Goal: Find specific fact: Find specific fact

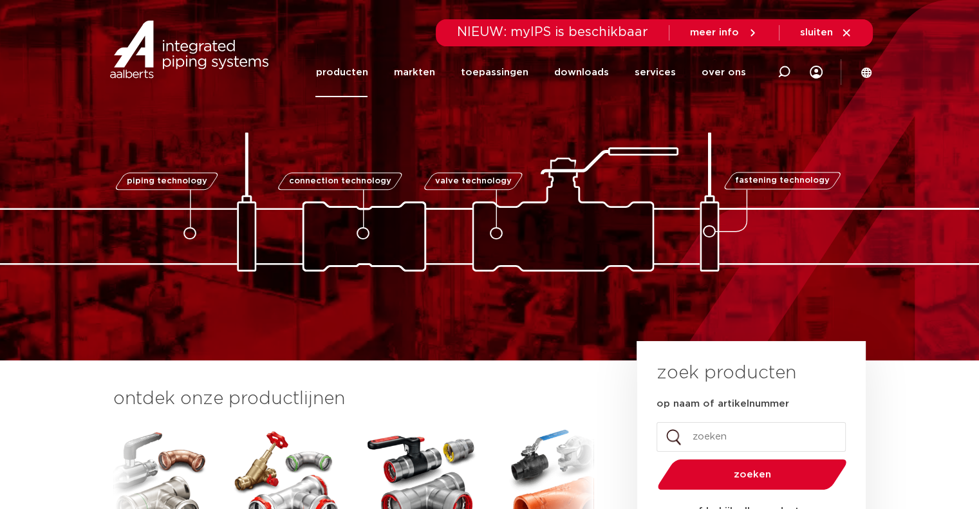
click at [358, 71] on link "producten" at bounding box center [341, 73] width 52 height 50
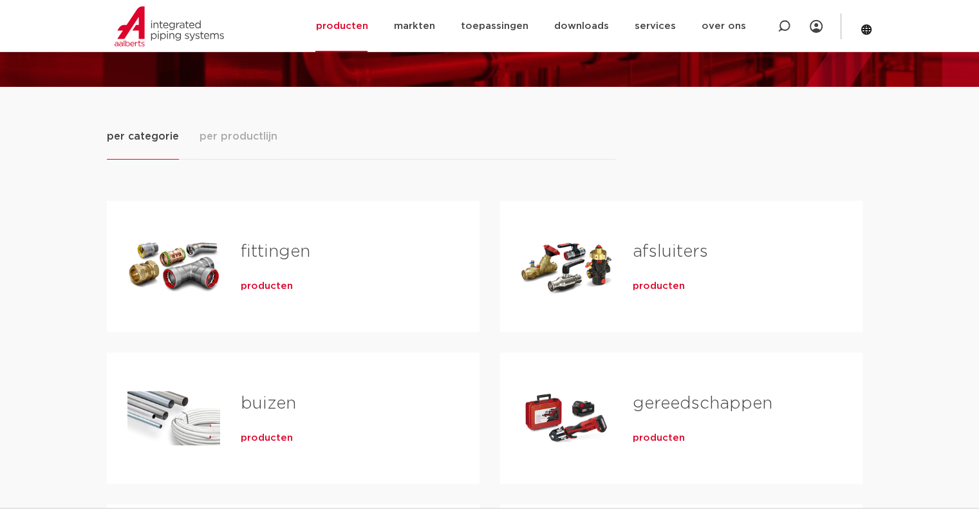
scroll to position [129, 0]
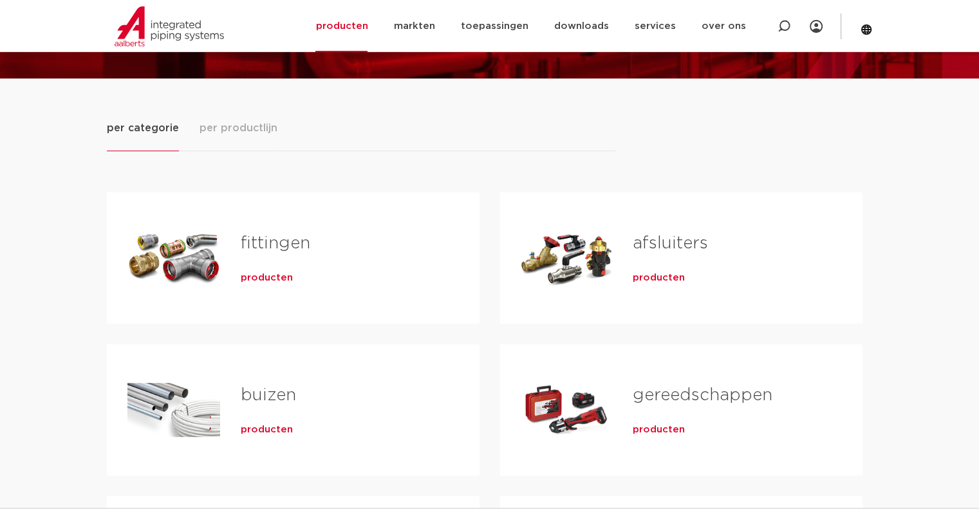
click at [277, 240] on link "fittingen" at bounding box center [275, 243] width 69 height 17
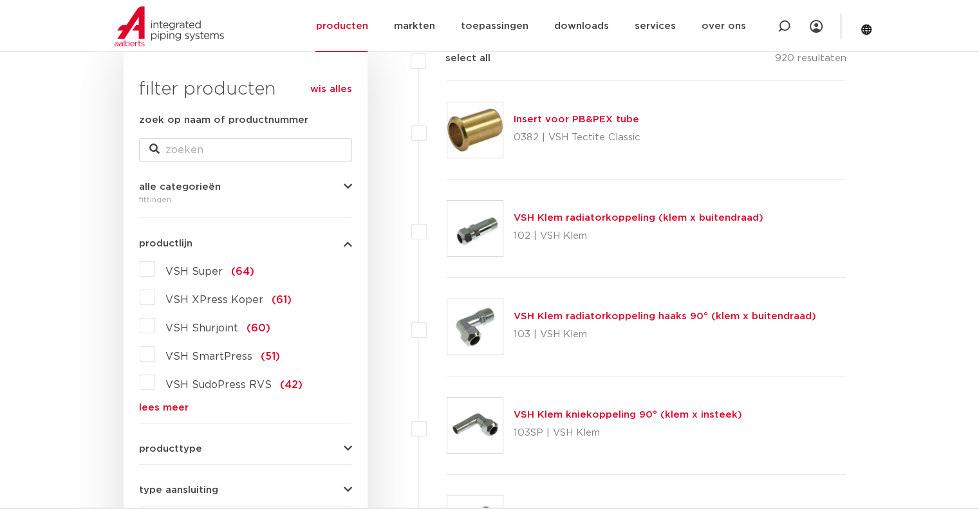
scroll to position [252, 0]
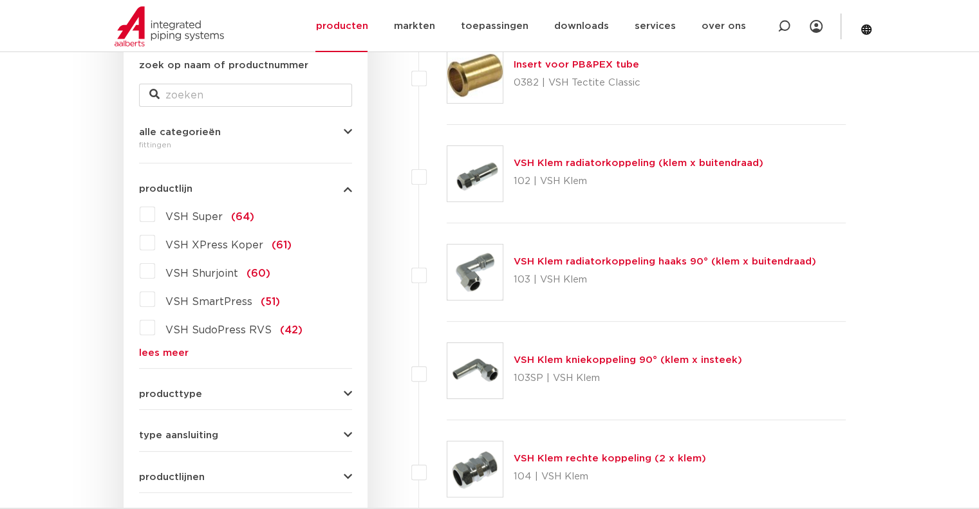
click at [171, 348] on link "lees meer" at bounding box center [245, 353] width 213 height 10
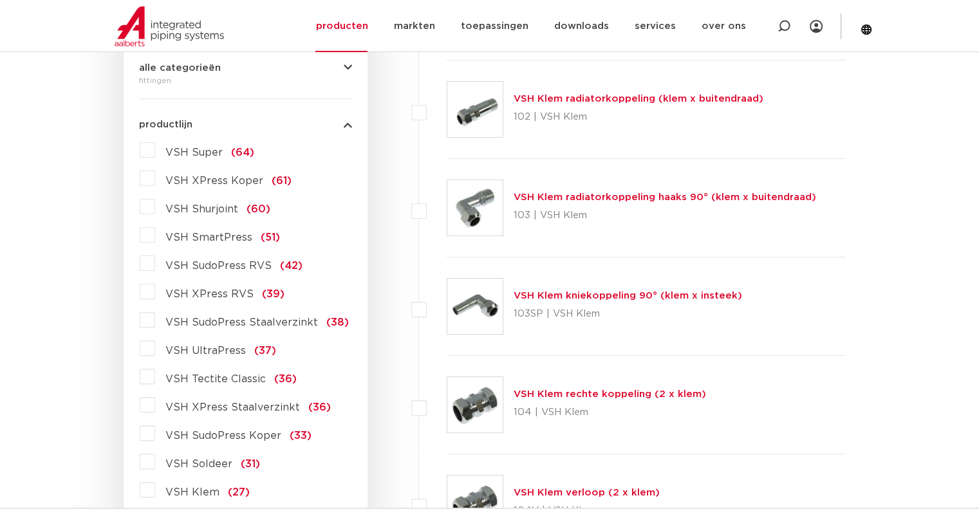
scroll to position [381, 0]
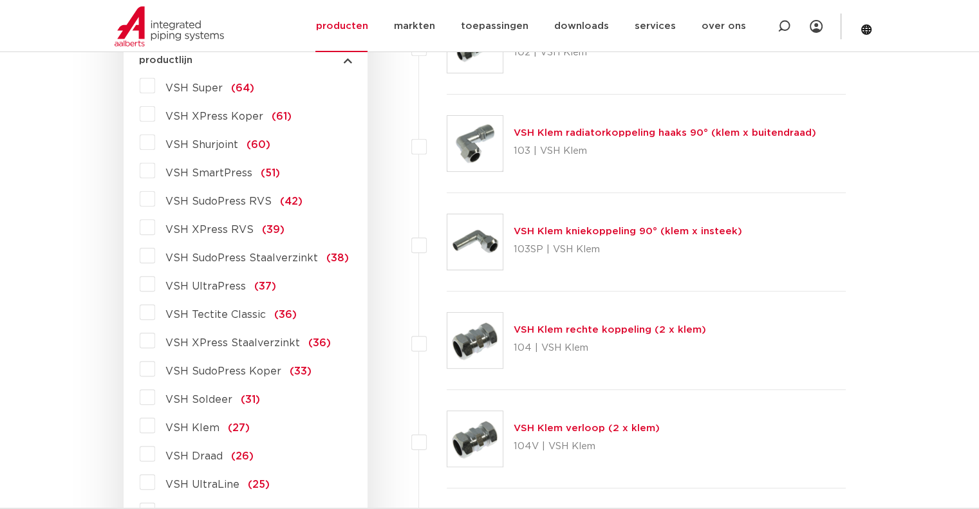
click at [224, 340] on span "VSH XPress Staalverzinkt" at bounding box center [232, 343] width 134 height 10
click at [0, 0] on input "VSH XPress Staalverzinkt (36)" at bounding box center [0, 0] width 0 height 0
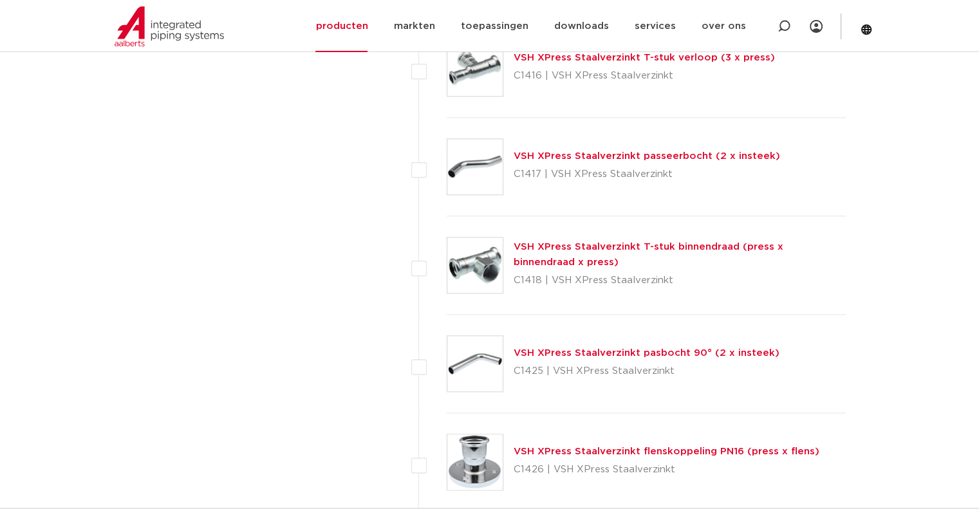
scroll to position [1544, 0]
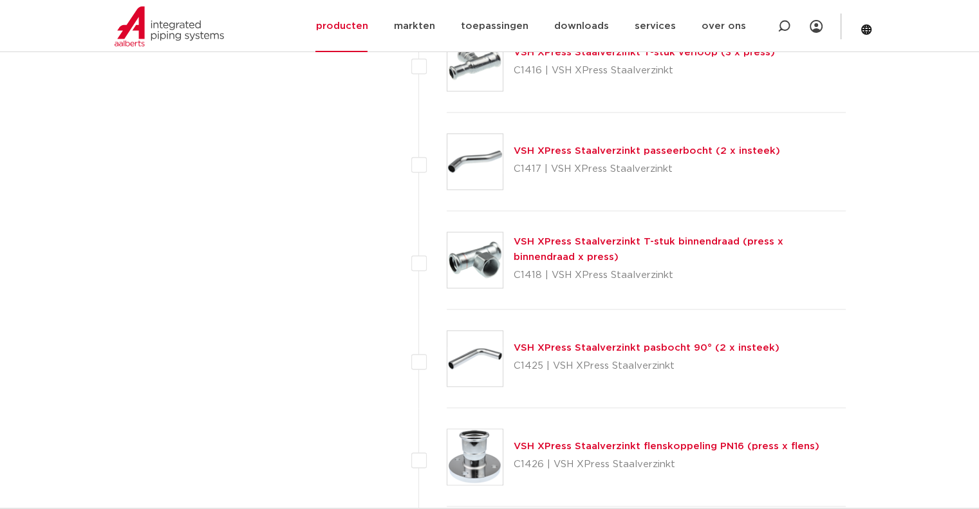
click at [685, 241] on link "VSH XPress Staalverzinkt T-stuk binnendraad (press x binnendraad x press)" at bounding box center [648, 249] width 270 height 25
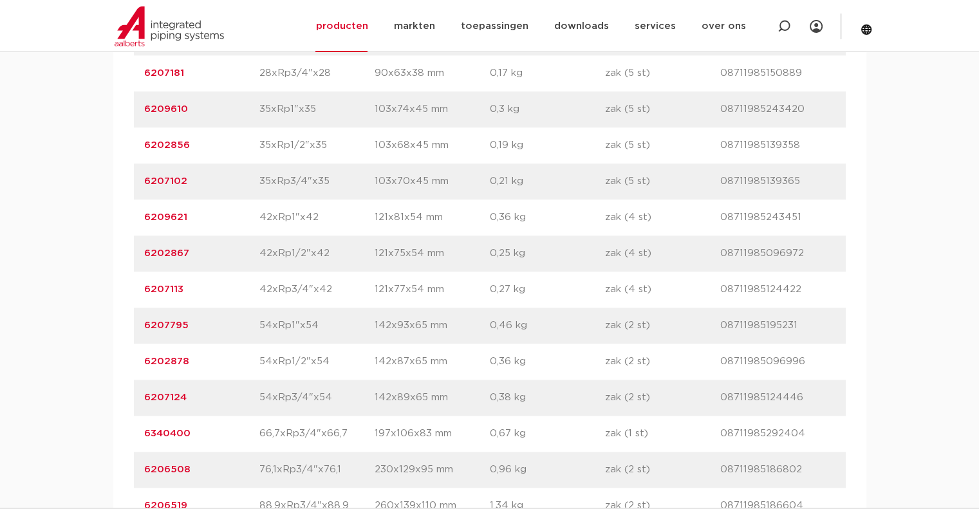
scroll to position [1351, 0]
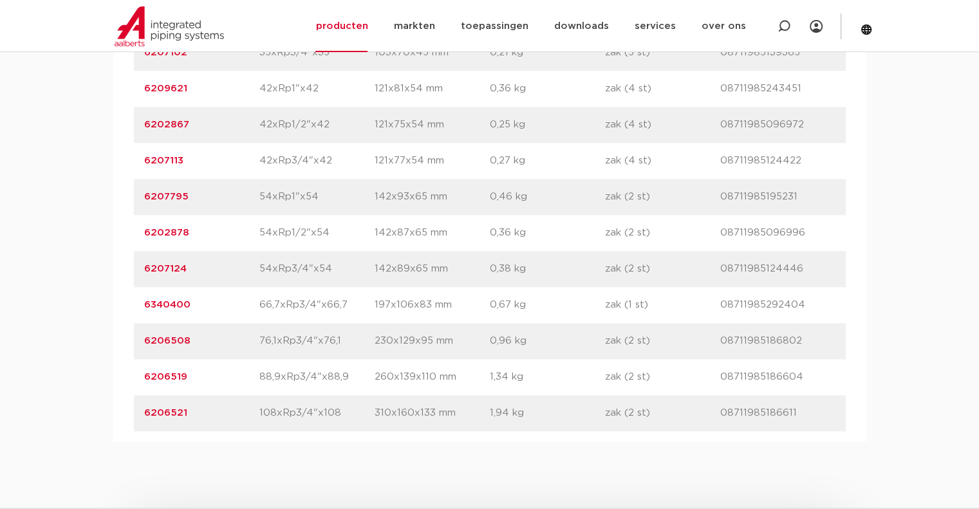
drag, startPoint x: 190, startPoint y: 190, endPoint x: 142, endPoint y: 196, distance: 49.2
click at [142, 179] on div "artikelnummer 6207113 afmeting 42xRp3/4"x42 [GEOGRAPHIC_DATA] 121x77x54 mm gewi…" at bounding box center [490, 161] width 712 height 36
drag, startPoint x: 193, startPoint y: 146, endPoint x: 139, endPoint y: 156, distance: 54.9
click at [139, 143] on div "artikelnummer 6202867 afmeting 42xRp1/2"x42 [GEOGRAPHIC_DATA] 121x75x54 mm gewi…" at bounding box center [490, 125] width 712 height 36
copy link "6202867"
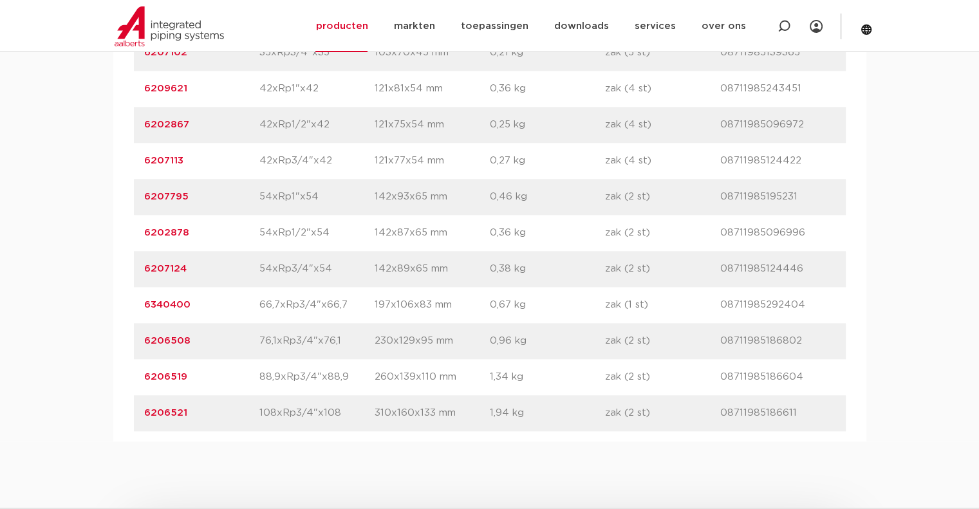
drag, startPoint x: 181, startPoint y: 261, endPoint x: 139, endPoint y: 265, distance: 42.6
click at [139, 251] on div "artikelnummer 6202878 afmeting 54xRp1/2"x54 [GEOGRAPHIC_DATA] 142x87x65 mm gewi…" at bounding box center [490, 233] width 712 height 36
copy link "6202878"
